Goal: Transaction & Acquisition: Book appointment/travel/reservation

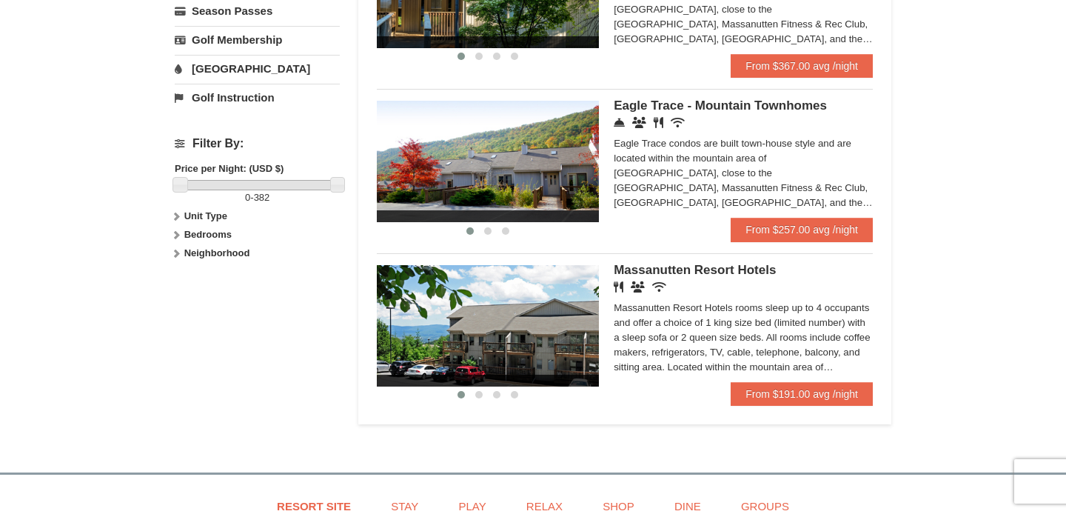
scroll to position [586, 0]
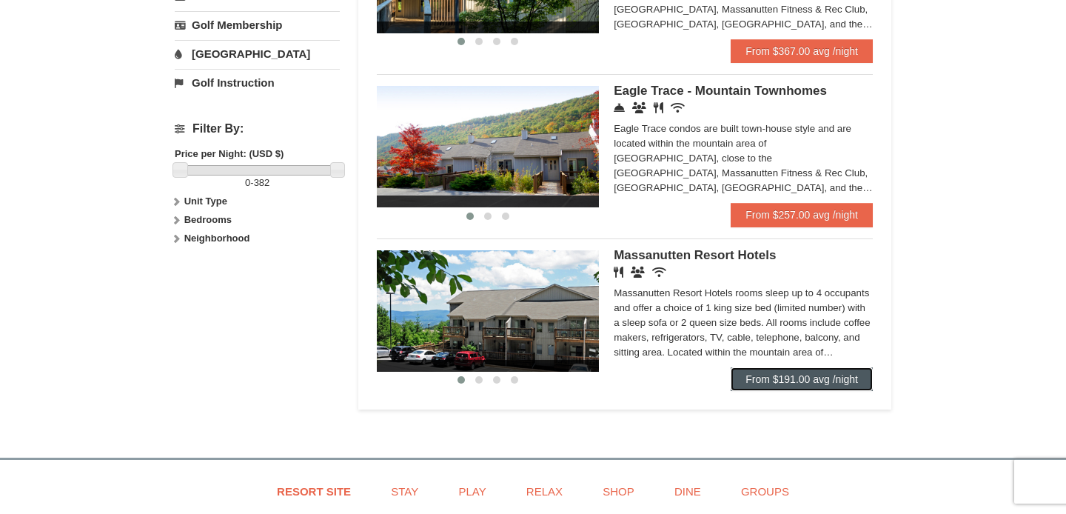
click at [777, 386] on link "From $191.00 avg /night" at bounding box center [802, 379] width 142 height 24
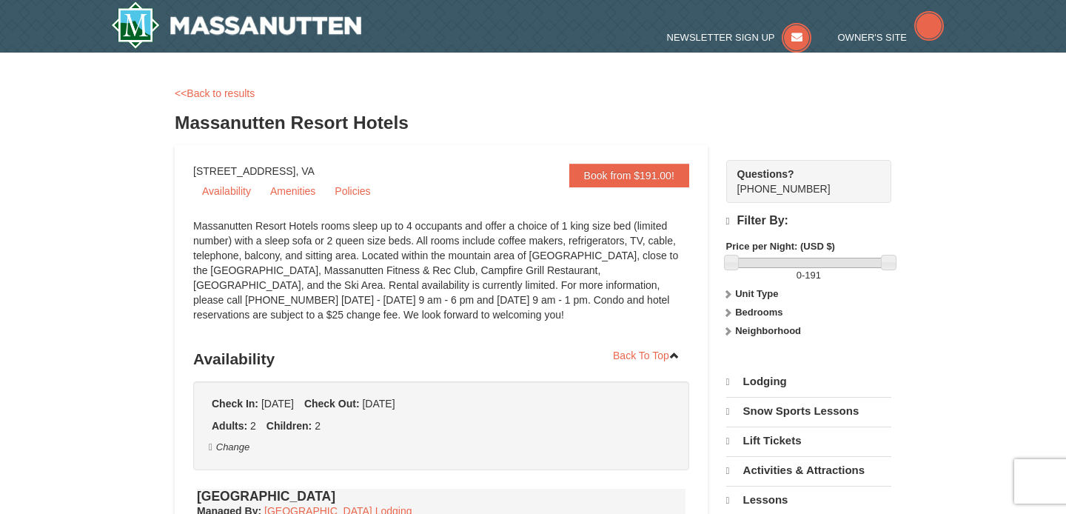
select select "9"
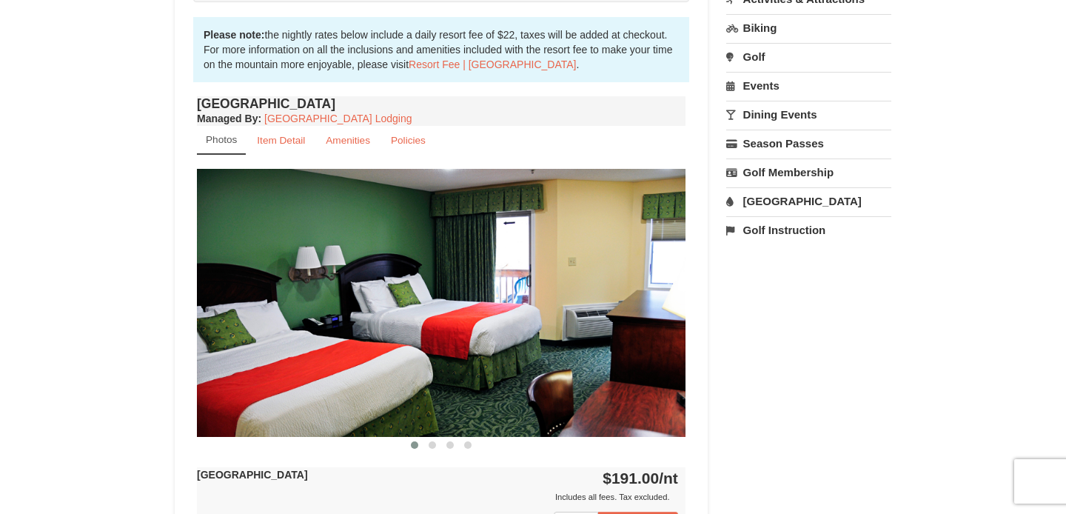
scroll to position [469, 0]
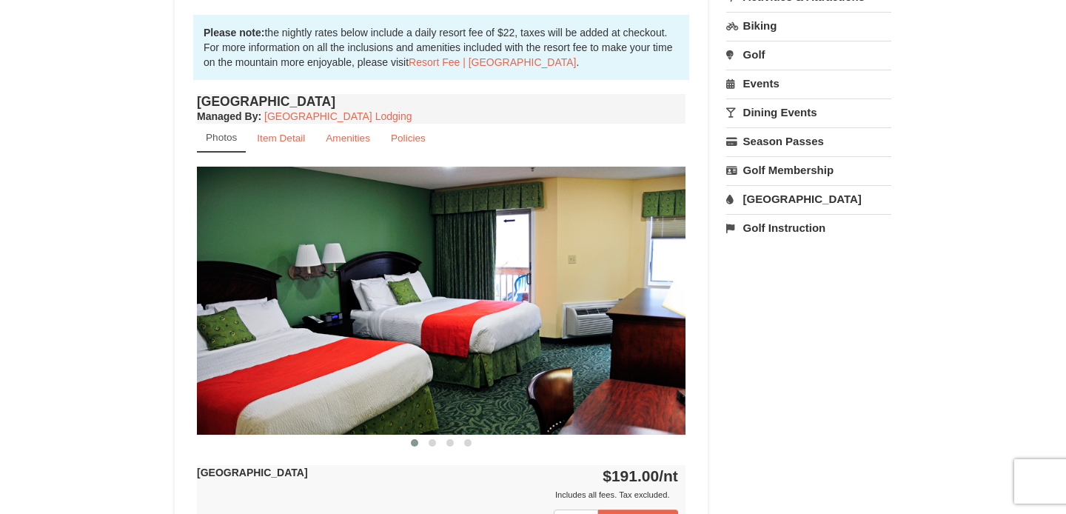
click at [675, 299] on img at bounding box center [441, 300] width 489 height 267
click at [434, 440] on span at bounding box center [432, 442] width 7 height 7
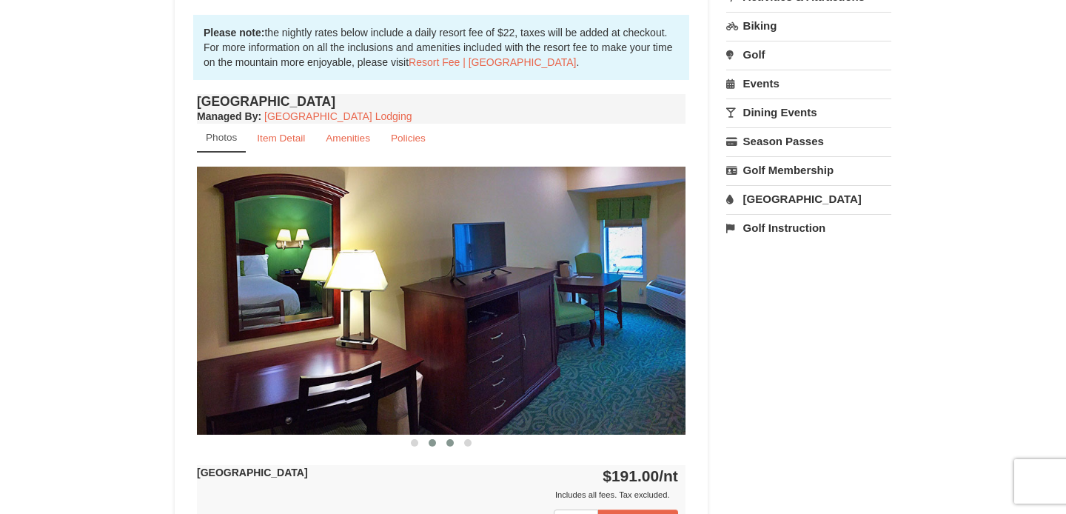
click at [449, 442] on span at bounding box center [449, 442] width 7 height 7
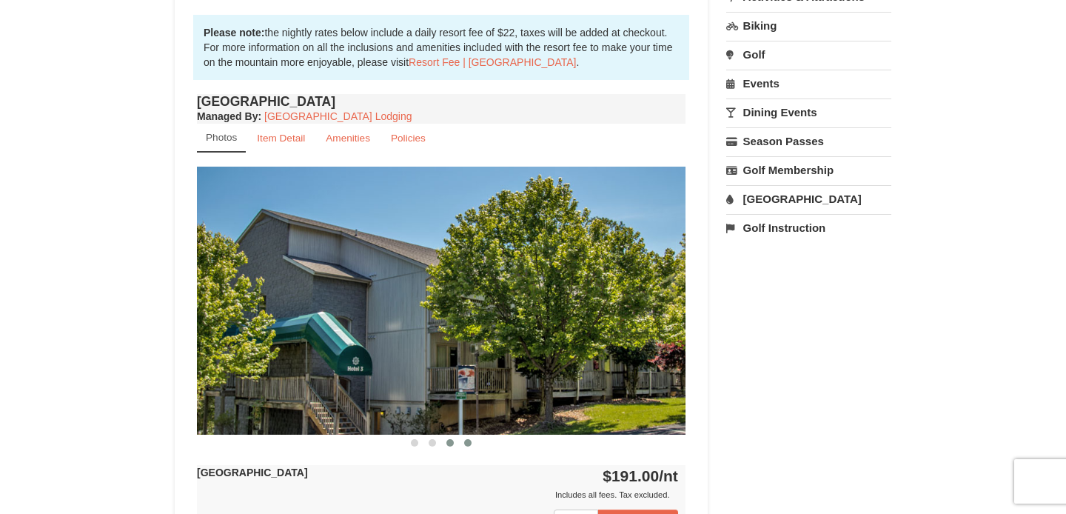
click at [463, 443] on button at bounding box center [468, 442] width 18 height 15
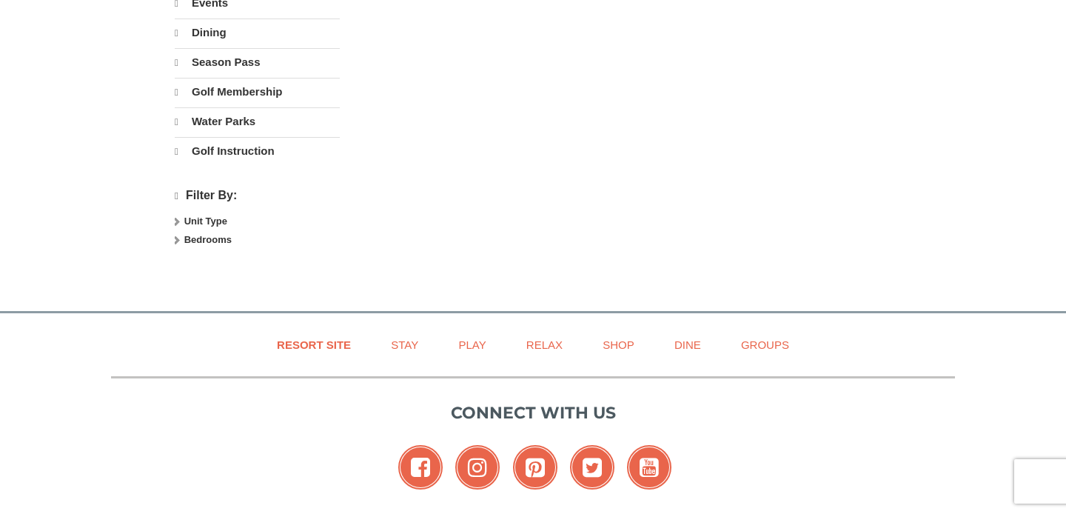
select select "9"
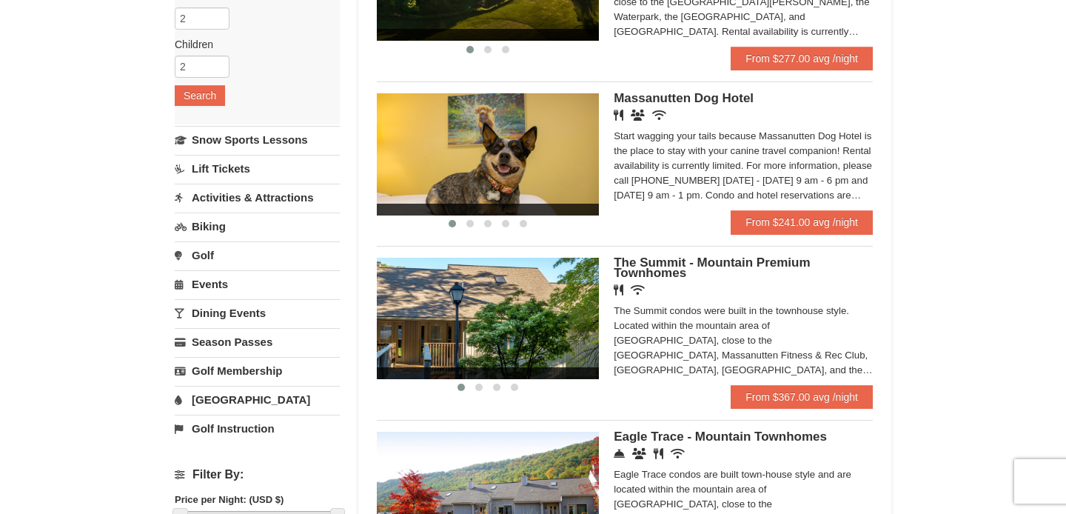
scroll to position [340, 0]
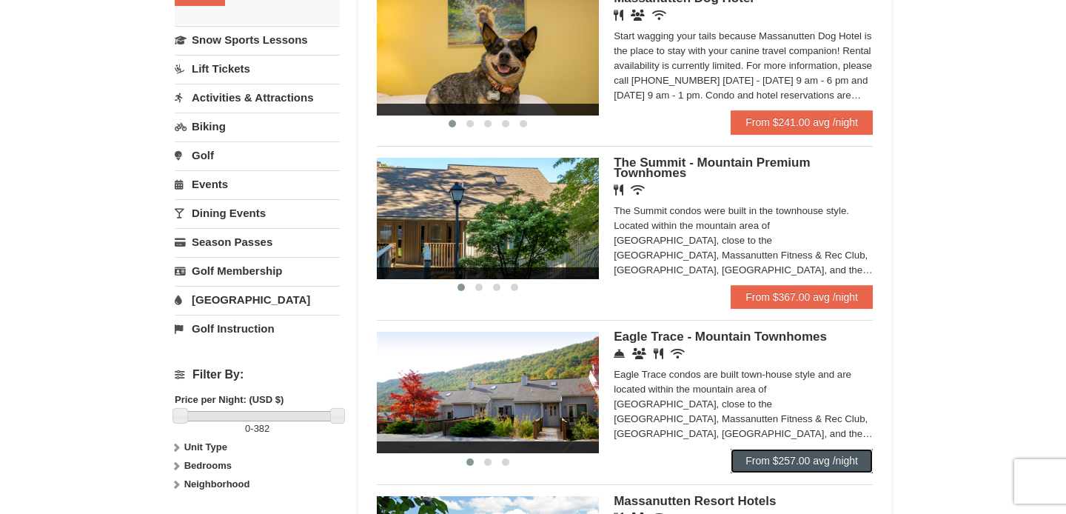
click at [753, 459] on link "From $257.00 avg /night" at bounding box center [802, 461] width 142 height 24
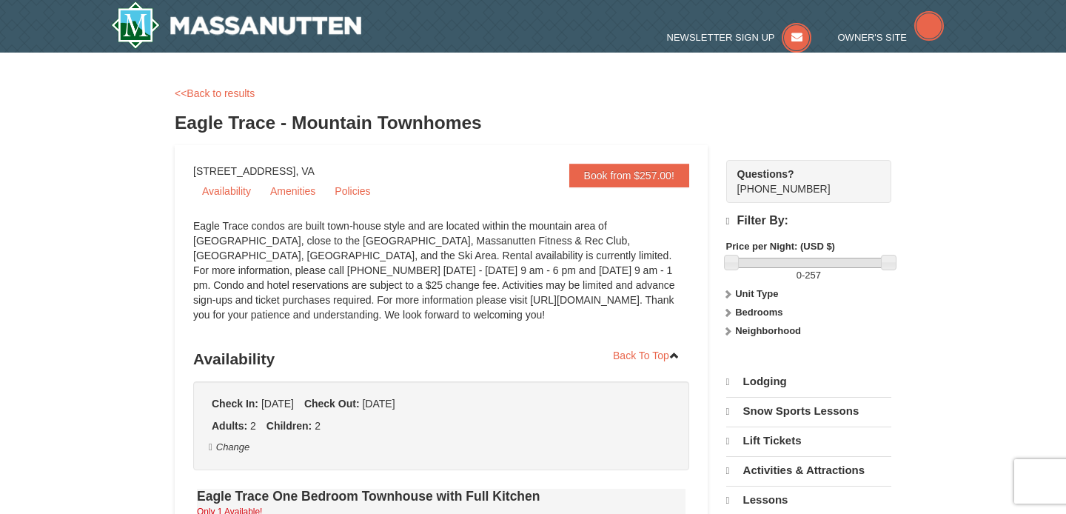
select select "9"
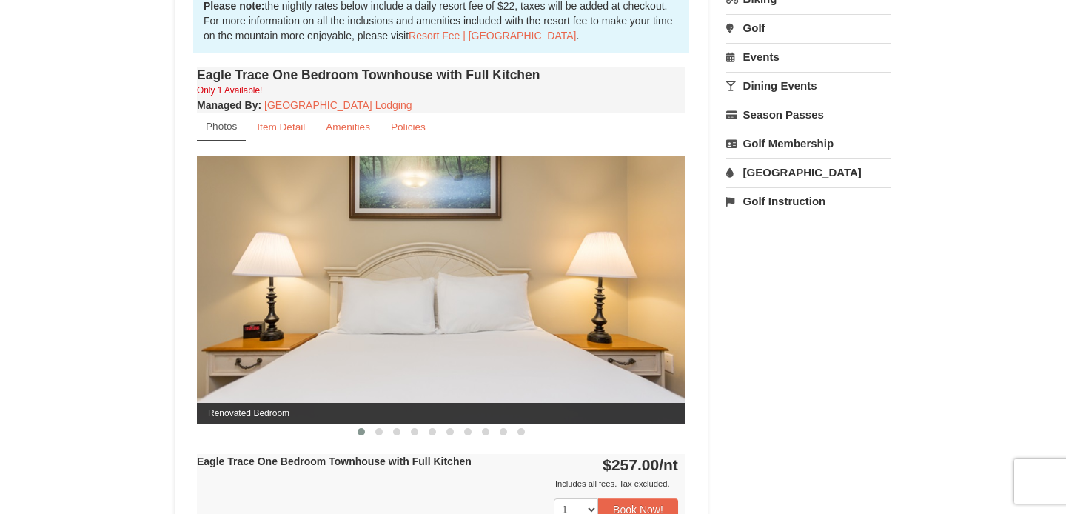
scroll to position [497, 0]
click at [379, 427] on span at bounding box center [378, 430] width 7 height 7
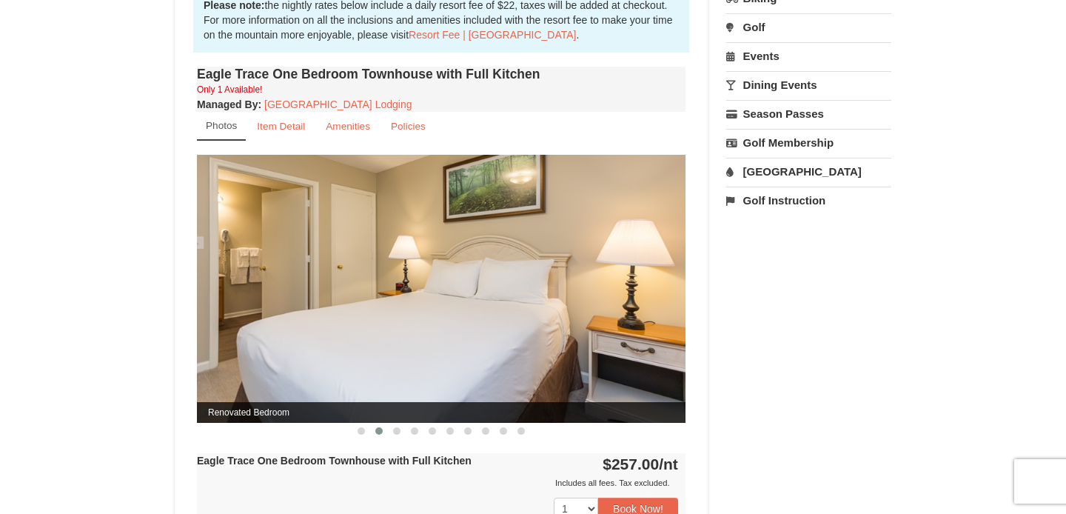
click at [380, 429] on span at bounding box center [378, 430] width 7 height 7
click at [397, 429] on span at bounding box center [396, 430] width 7 height 7
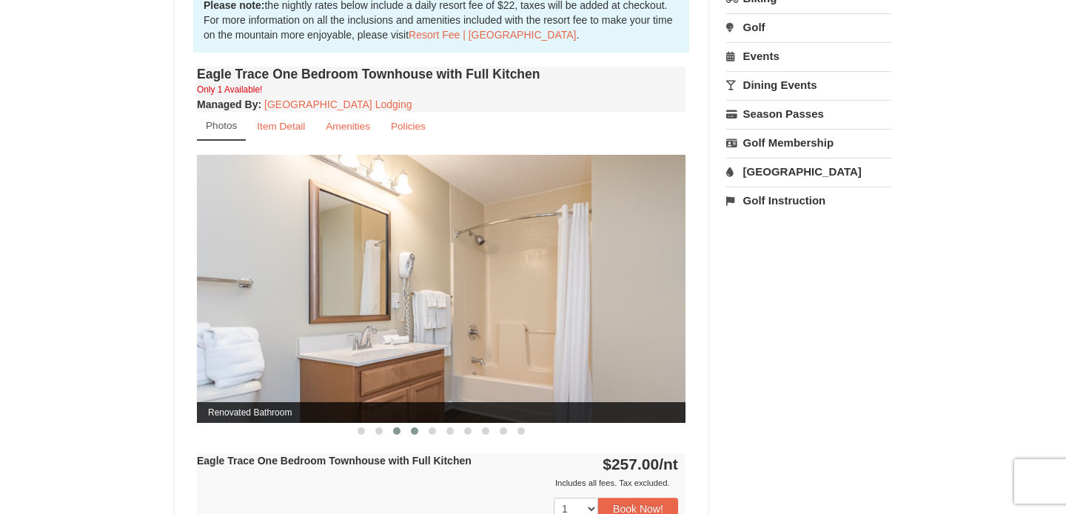
click at [411, 430] on span at bounding box center [414, 430] width 7 height 7
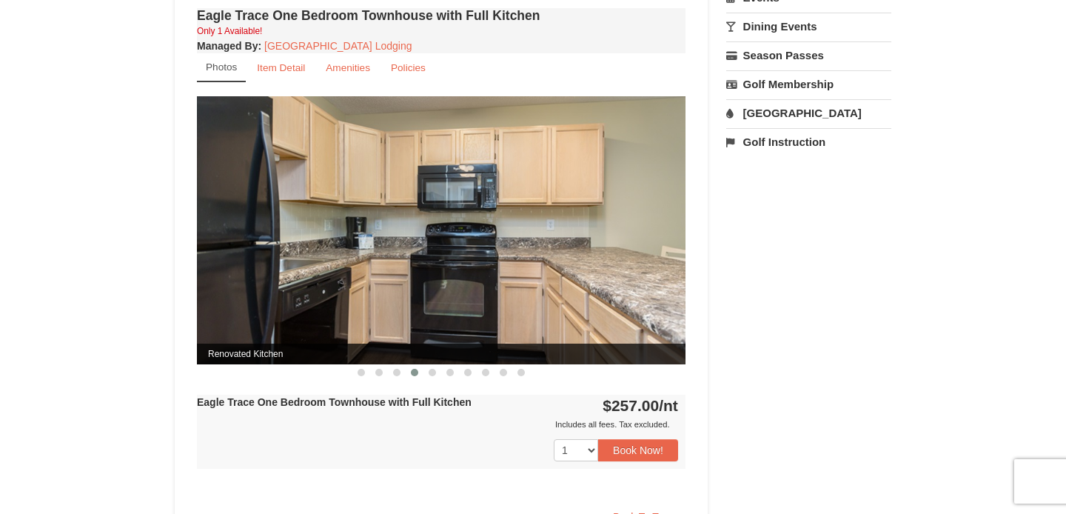
scroll to position [567, 0]
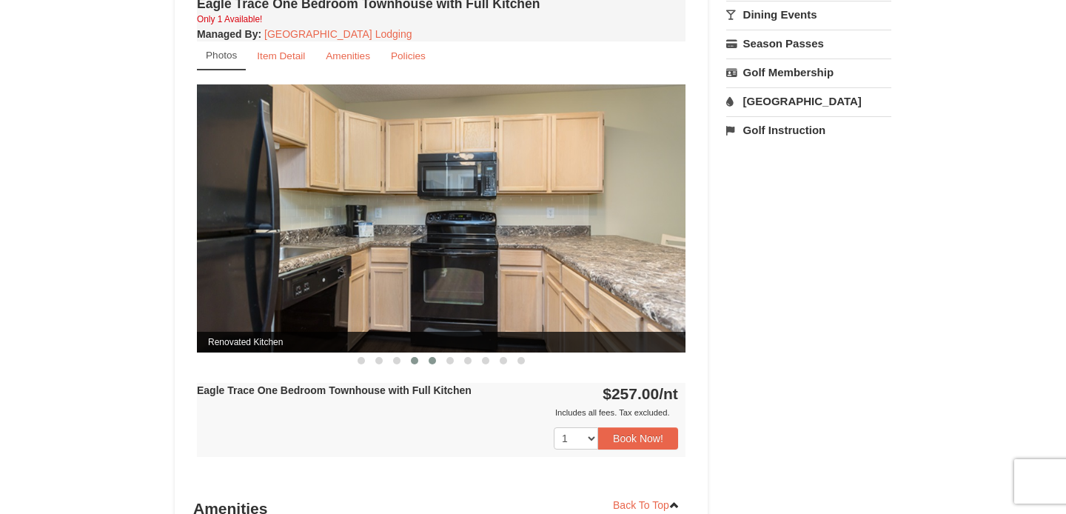
click at [433, 360] on span at bounding box center [432, 360] width 7 height 7
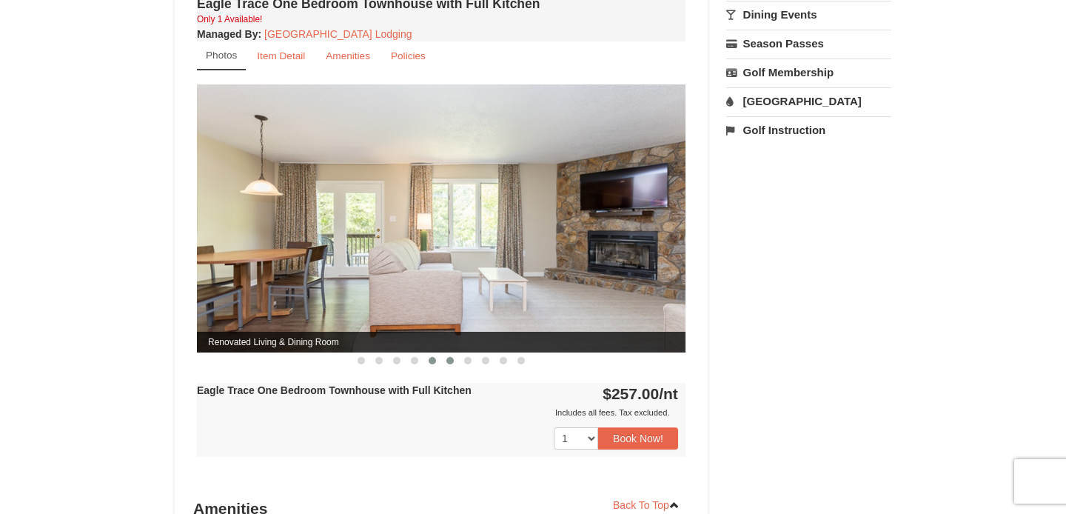
click at [446, 359] on span at bounding box center [449, 360] width 7 height 7
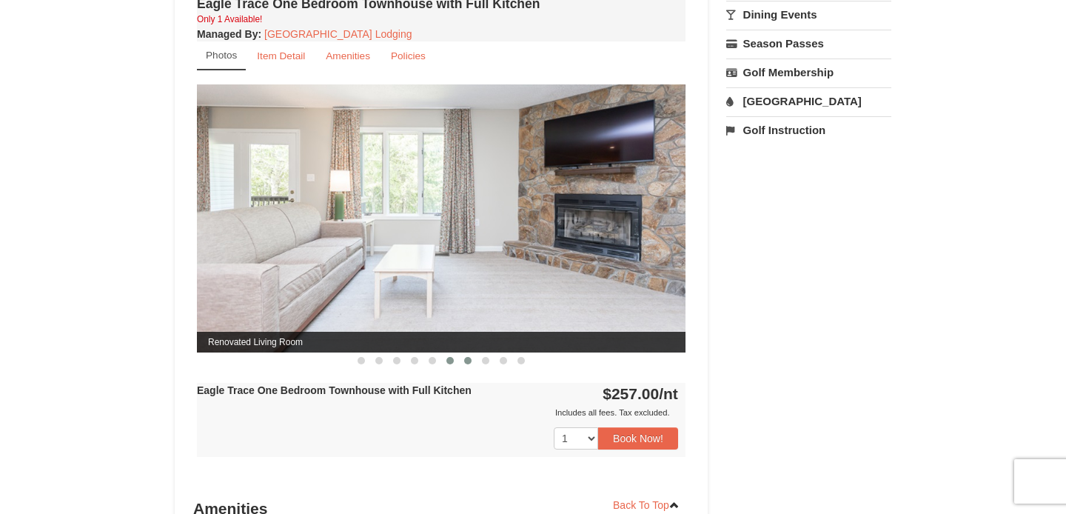
click at [466, 363] on span at bounding box center [467, 360] width 7 height 7
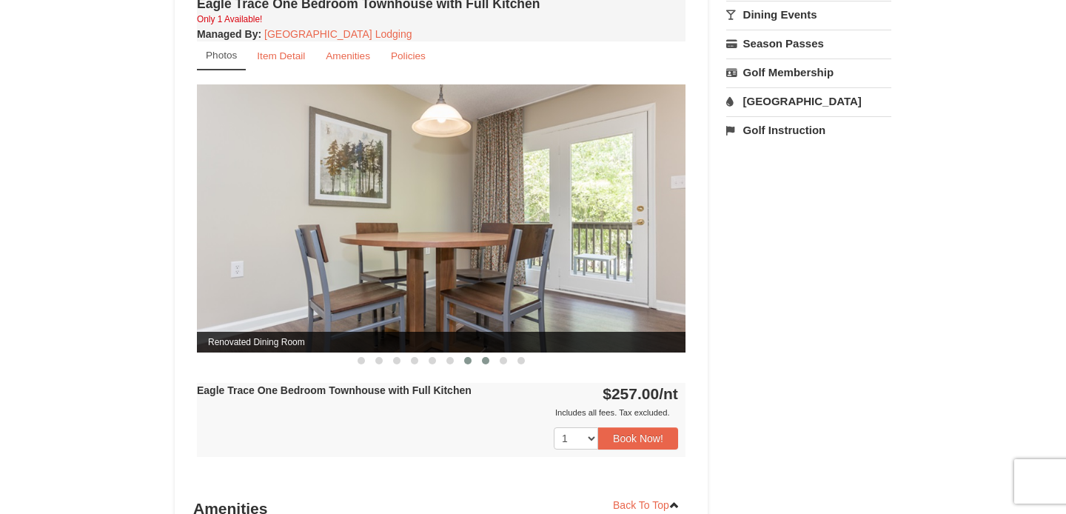
click at [489, 360] on span at bounding box center [485, 360] width 7 height 7
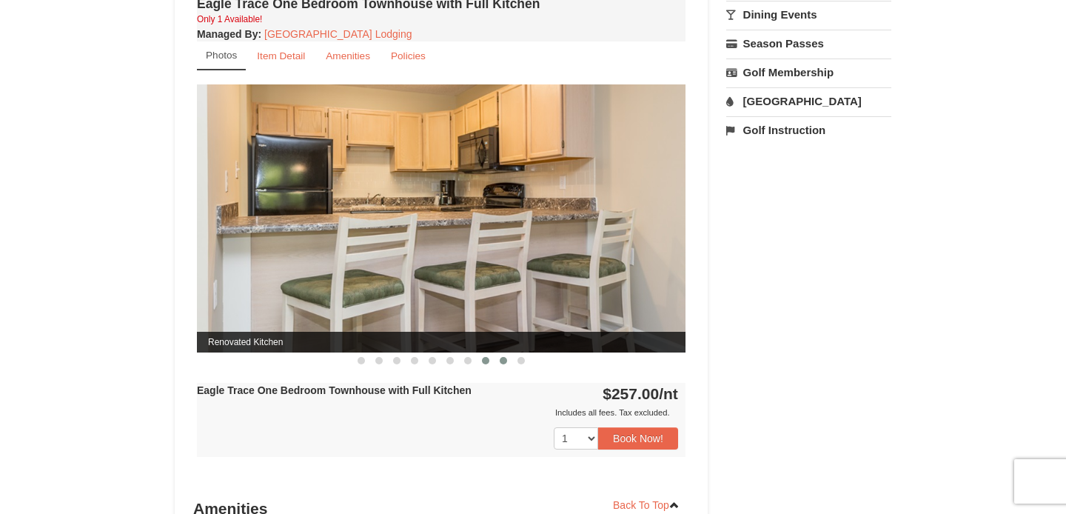
click at [501, 359] on span at bounding box center [503, 360] width 7 height 7
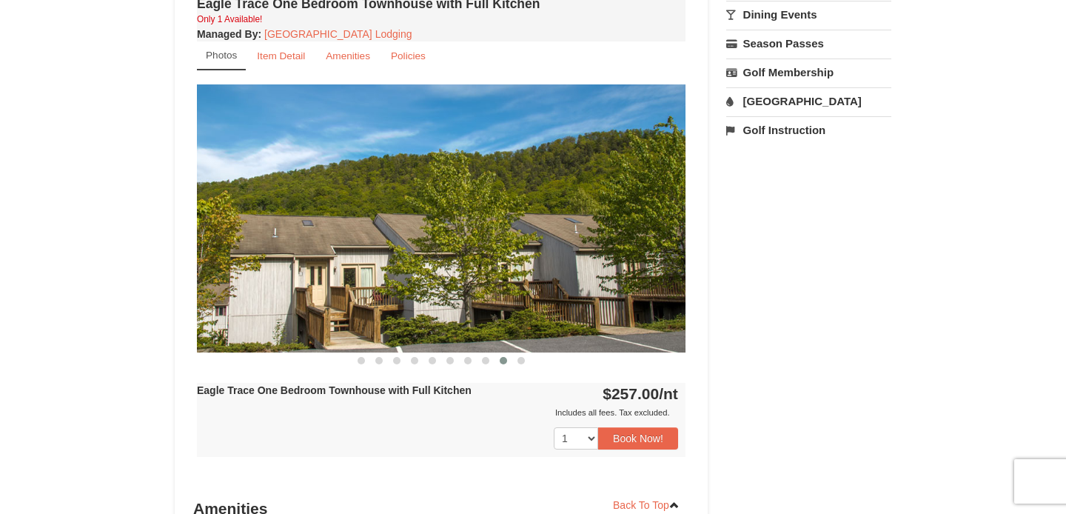
click at [510, 359] on button at bounding box center [503, 360] width 18 height 15
click at [520, 360] on span at bounding box center [520, 360] width 7 height 7
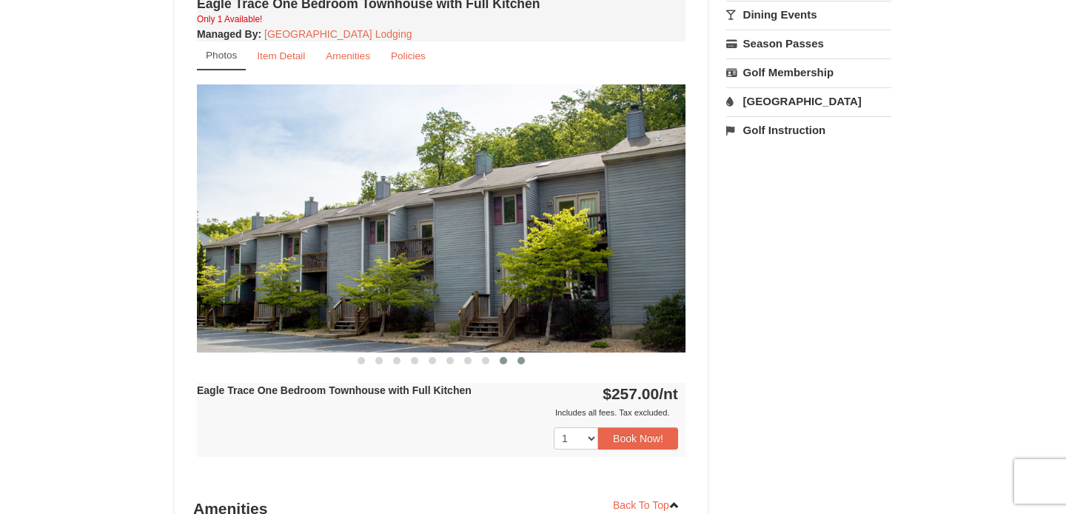
click at [505, 360] on span at bounding box center [503, 360] width 7 height 7
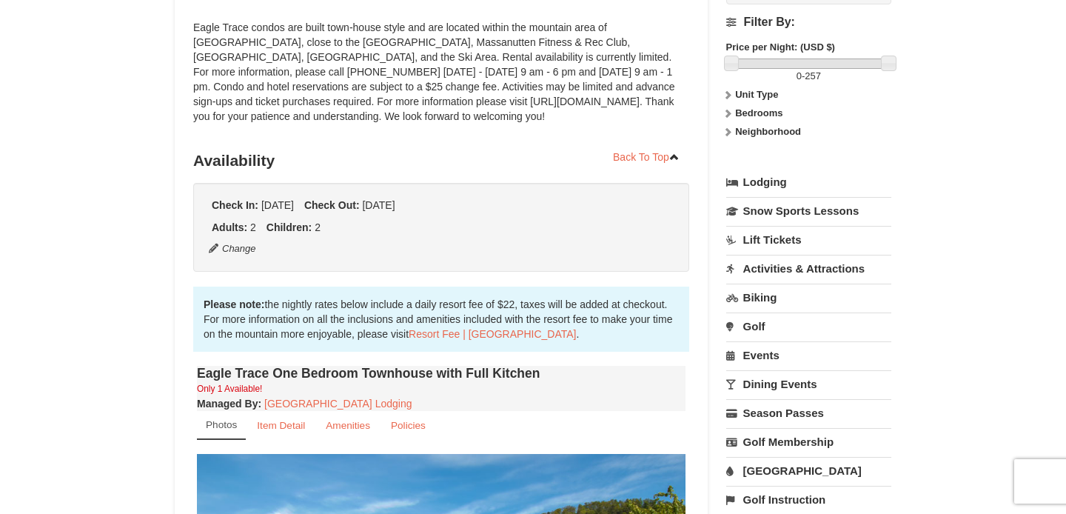
scroll to position [0, 0]
